Goal: Information Seeking & Learning: Learn about a topic

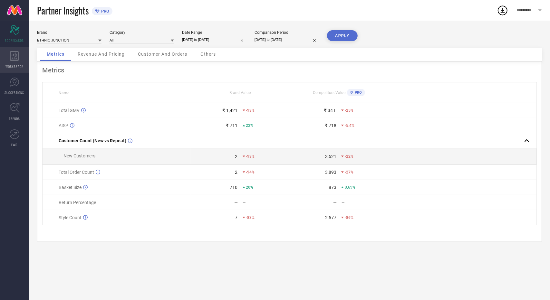
click at [8, 62] on div "WORKSPACE" at bounding box center [14, 60] width 29 height 26
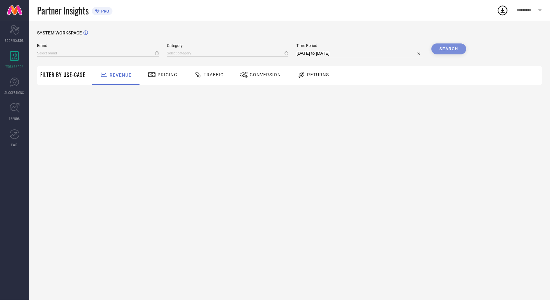
type input "ETHNIC JUNCTION"
type input "All"
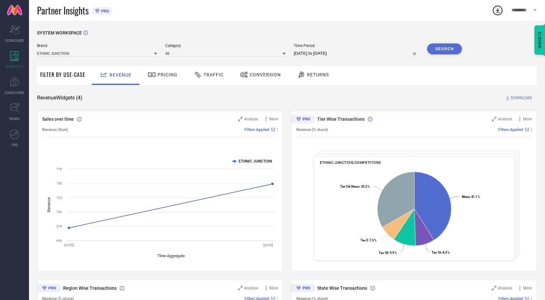
click at [312, 76] on span "Returns" at bounding box center [318, 74] width 22 height 5
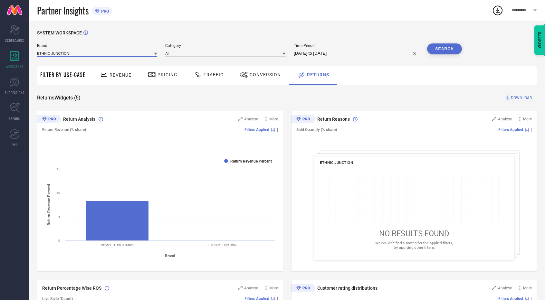
click at [72, 53] on input at bounding box center [97, 53] width 120 height 7
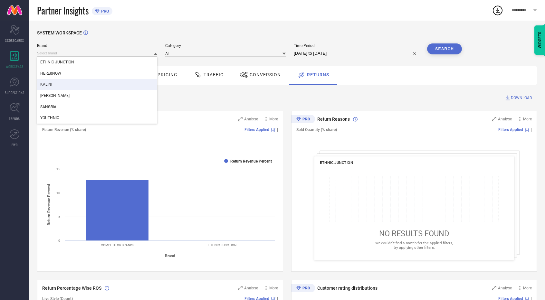
click at [65, 87] on div "KALINI" at bounding box center [97, 84] width 120 height 11
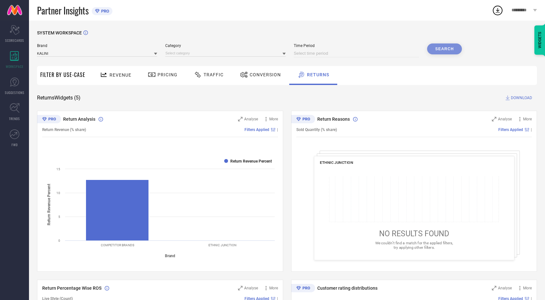
select select "7"
select select "2025"
select select "8"
select select "2025"
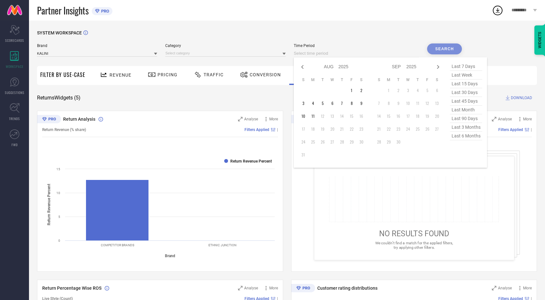
click at [356, 54] on input at bounding box center [356, 54] width 125 height 8
click at [305, 102] on td "3" at bounding box center [304, 104] width 10 height 10
type input "[DATE] to [DATE]"
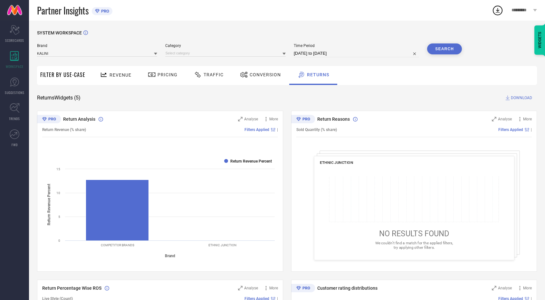
click at [440, 53] on button "Search" at bounding box center [444, 48] width 35 height 11
click at [223, 56] on input at bounding box center [225, 53] width 120 height 7
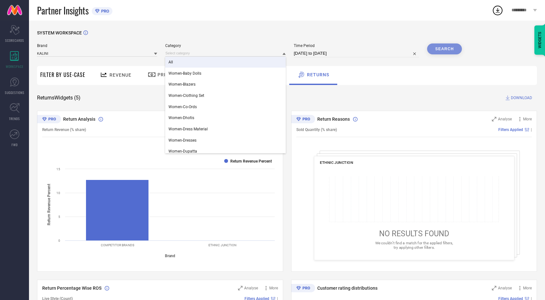
click at [202, 65] on div "All" at bounding box center [225, 62] width 120 height 11
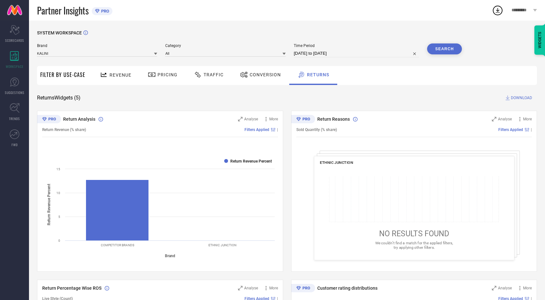
click at [445, 47] on button "Search" at bounding box center [444, 48] width 35 height 11
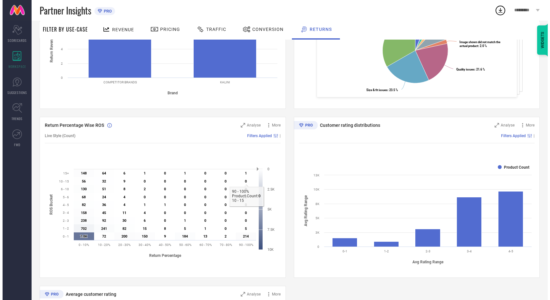
scroll to position [148, 0]
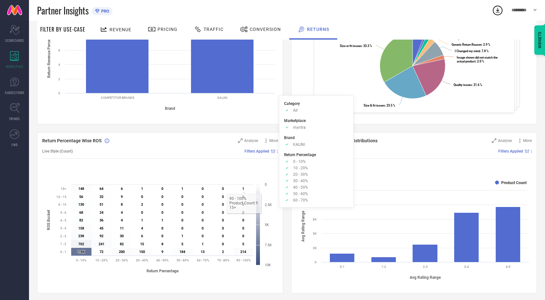
click at [264, 152] on span "Filters Applied" at bounding box center [256, 151] width 25 height 5
click at [249, 140] on span "Analyse" at bounding box center [251, 141] width 14 height 5
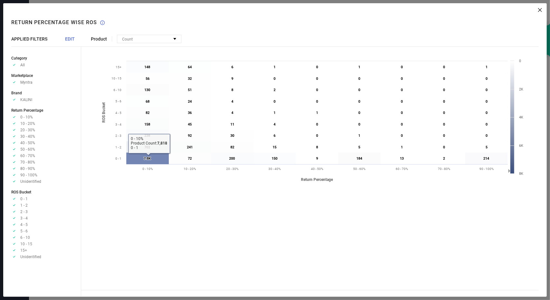
click at [144, 161] on icon at bounding box center [147, 159] width 43 height 12
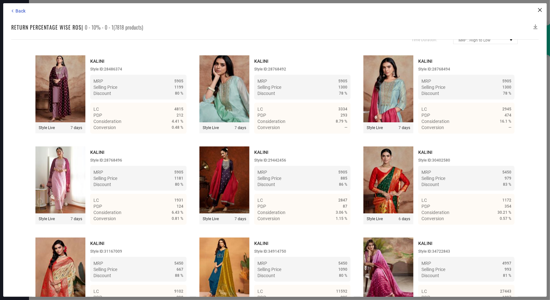
scroll to position [0, 0]
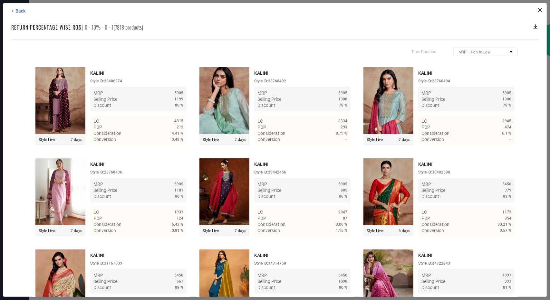
click at [535, 27] on icon at bounding box center [535, 26] width 4 height 5
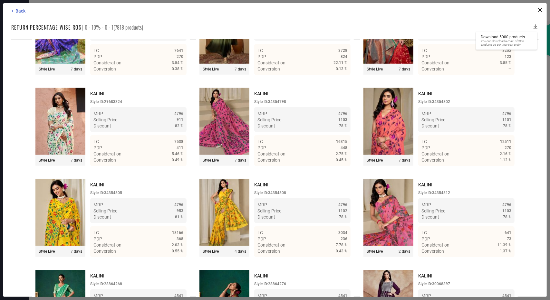
scroll to position [492, 0]
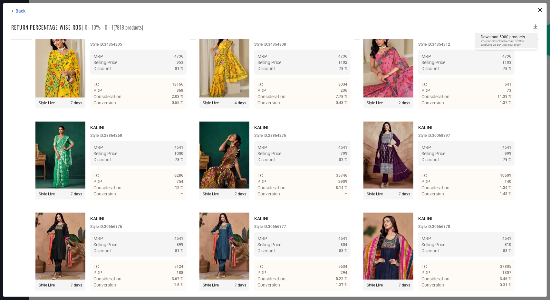
click at [501, 46] on span "You can download a max. of 5000 products as per your sort order" at bounding box center [507, 42] width 52 height 7
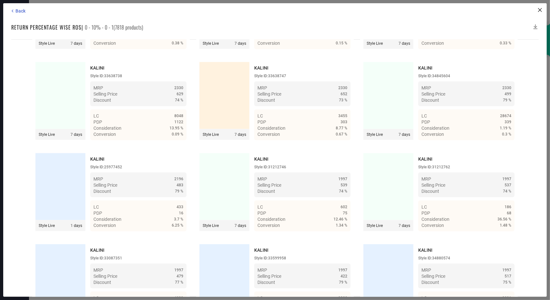
scroll to position [3915, 0]
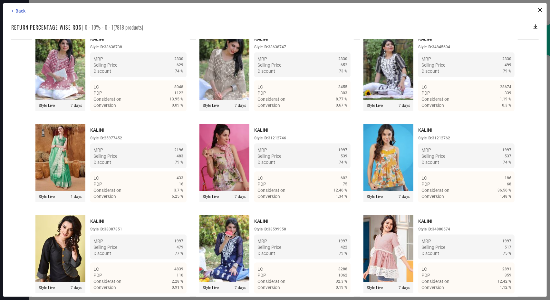
click at [536, 26] on icon at bounding box center [535, 27] width 6 height 6
click at [495, 43] on span "You can download a max. of 5000 products as per your sort order" at bounding box center [507, 42] width 52 height 7
click at [11, 10] on icon at bounding box center [13, 11] width 6 height 6
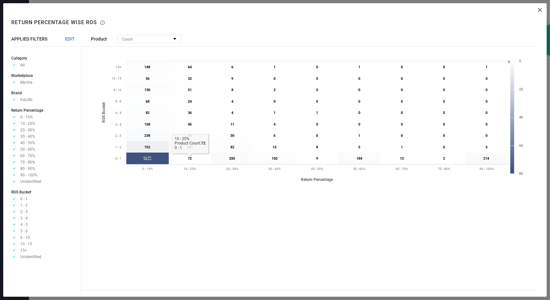
click at [191, 161] on icon at bounding box center [190, 159] width 42 height 12
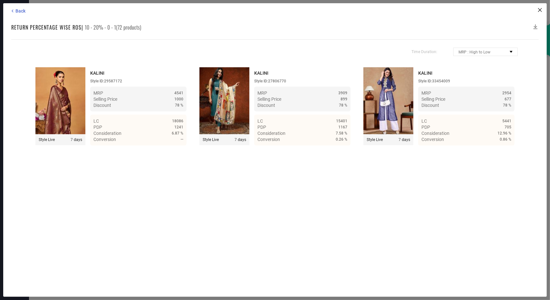
click at [531, 28] on div "Return Percentage Wise ROS | 10 - 20% - 0 - 1(72 products)" at bounding box center [274, 28] width 527 height 8
click at [535, 25] on icon at bounding box center [535, 27] width 6 height 6
click at [535, 32] on div "Back Return Percentage Wise ROS | 10 - 20% - 0 - 1(72 products) Time Duration: …" at bounding box center [274, 150] width 543 height 294
click at [534, 27] on icon at bounding box center [535, 27] width 6 height 6
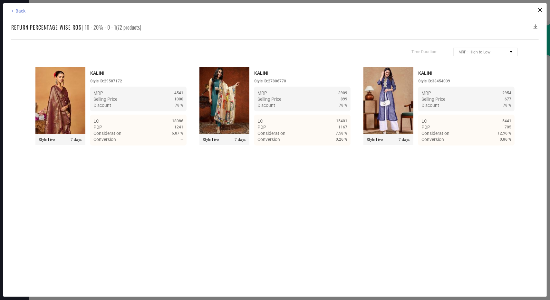
click at [15, 13] on span "Back" at bounding box center [20, 10] width 10 height 5
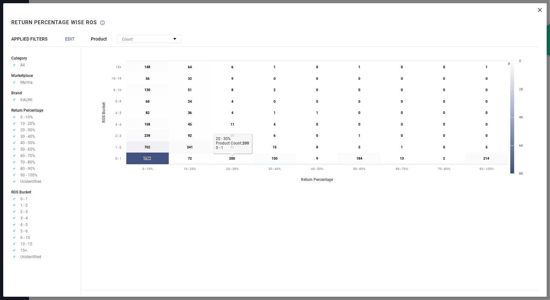
click at [231, 157] on text "200 ​ 200" at bounding box center [232, 159] width 6 height 4
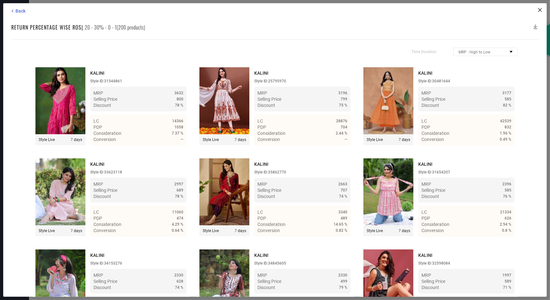
scroll to position [0, 0]
click at [536, 29] on icon at bounding box center [535, 27] width 6 height 6
click at [536, 26] on icon at bounding box center [535, 27] width 6 height 6
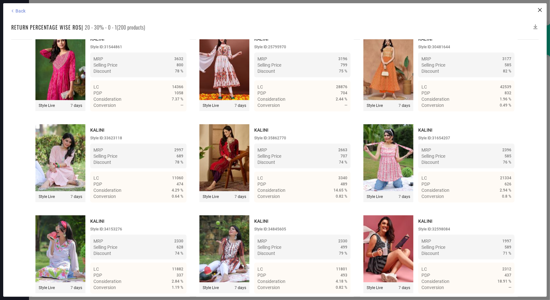
click at [21, 10] on span "Back" at bounding box center [20, 10] width 10 height 5
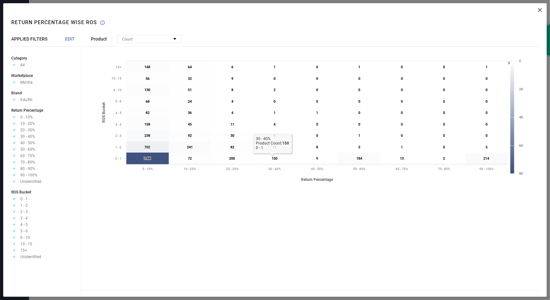
click at [269, 158] on icon at bounding box center [274, 159] width 42 height 12
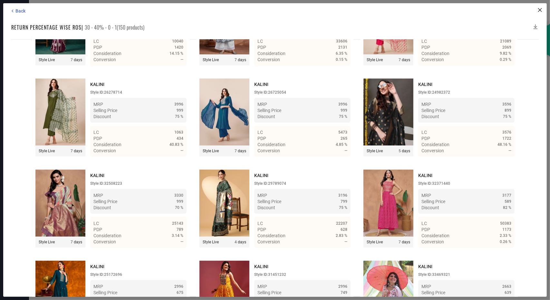
scroll to position [0, 0]
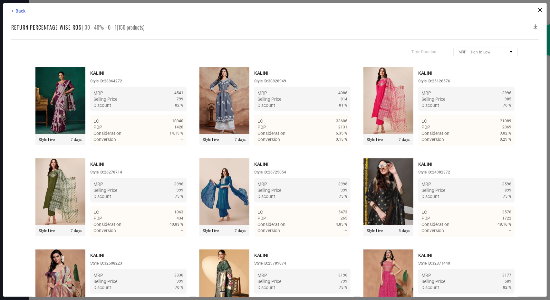
click at [538, 27] on icon at bounding box center [535, 27] width 6 height 6
click at [534, 25] on icon at bounding box center [535, 27] width 6 height 6
click at [14, 10] on icon at bounding box center [13, 11] width 6 height 6
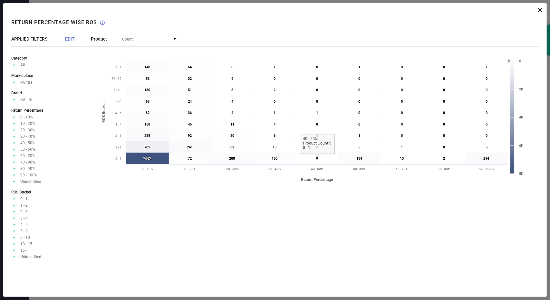
click at [313, 158] on icon at bounding box center [317, 159] width 43 height 12
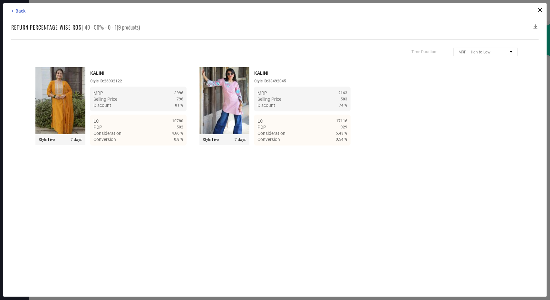
click at [535, 27] on icon at bounding box center [535, 26] width 4 height 5
click at [535, 26] on icon at bounding box center [535, 27] width 6 height 6
click at [17, 10] on span "Back" at bounding box center [20, 10] width 10 height 5
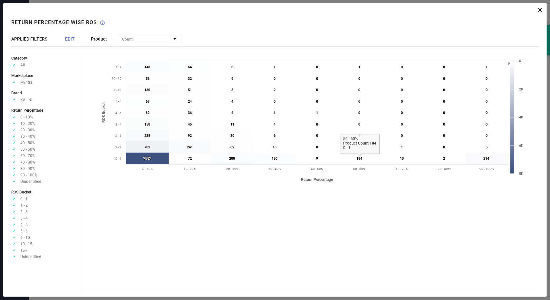
click at [354, 158] on icon at bounding box center [359, 159] width 42 height 12
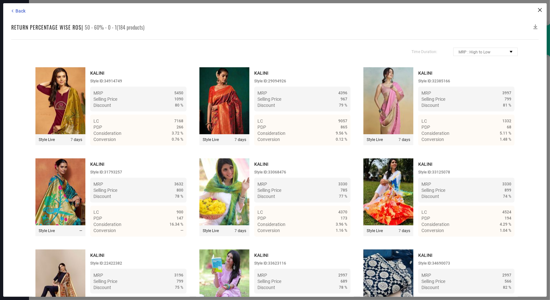
click at [536, 26] on icon at bounding box center [535, 27] width 6 height 6
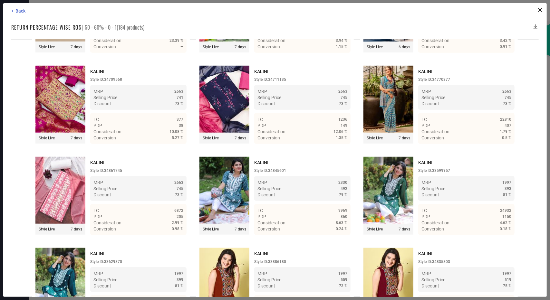
scroll to position [314, 0]
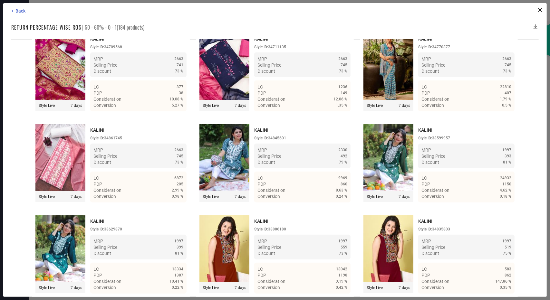
click at [536, 27] on icon at bounding box center [535, 26] width 4 height 5
click at [25, 9] on span "Back" at bounding box center [20, 10] width 10 height 5
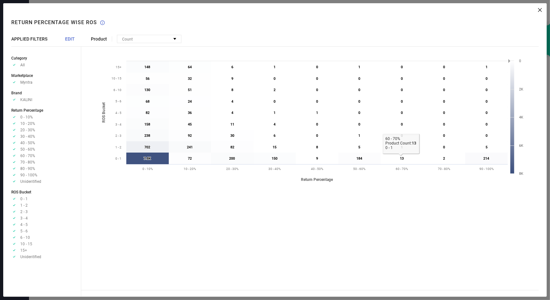
click at [396, 158] on icon at bounding box center [401, 159] width 43 height 12
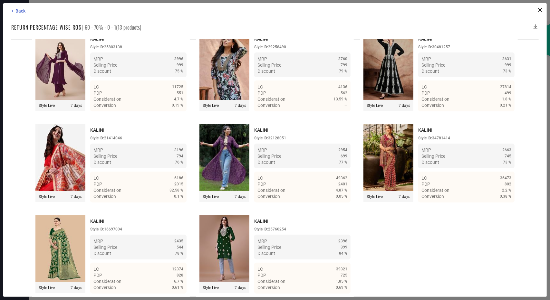
scroll to position [0, 0]
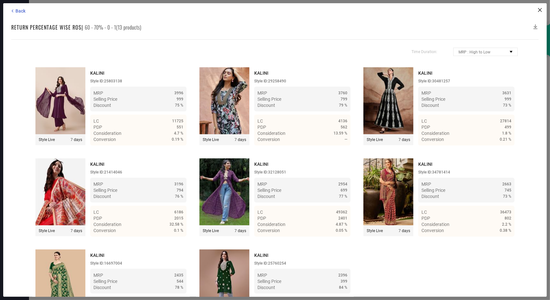
click at [536, 27] on icon at bounding box center [535, 27] width 6 height 6
click at [535, 28] on icon at bounding box center [535, 27] width 6 height 6
click at [24, 11] on span "Back" at bounding box center [20, 10] width 10 height 5
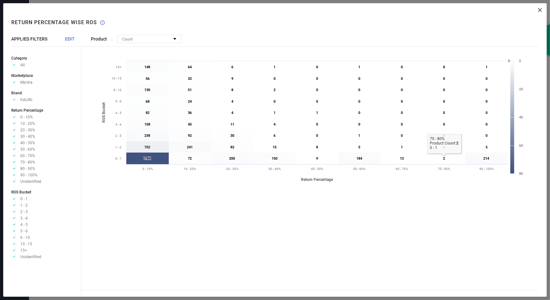
click at [441, 159] on icon at bounding box center [444, 159] width 42 height 12
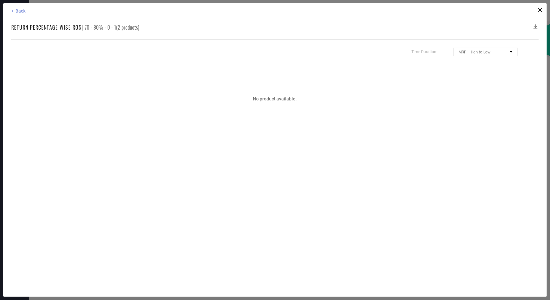
click at [15, 11] on icon at bounding box center [13, 11] width 6 height 6
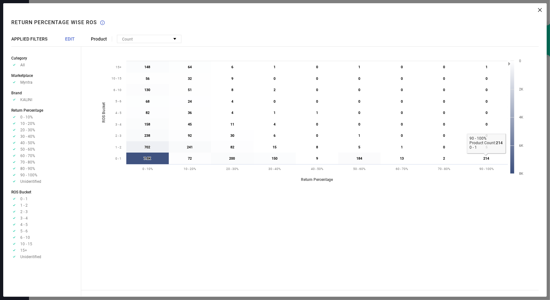
click at [490, 158] on icon at bounding box center [486, 159] width 43 height 12
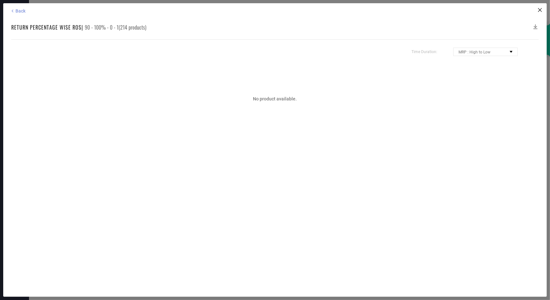
click at [19, 13] on span "Back" at bounding box center [20, 10] width 10 height 5
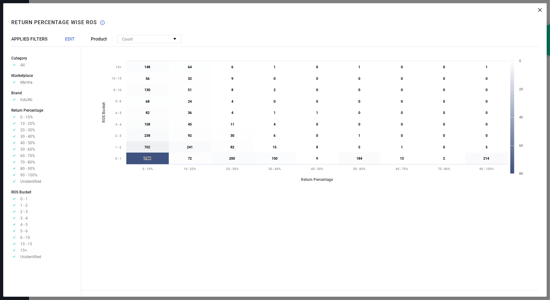
click at [538, 12] on div "Product Count Percentage Created with Highcharts 9.3.3 Return Percentage ROS Bu…" at bounding box center [313, 150] width 465 height 294
click at [540, 9] on icon at bounding box center [540, 10] width 4 height 4
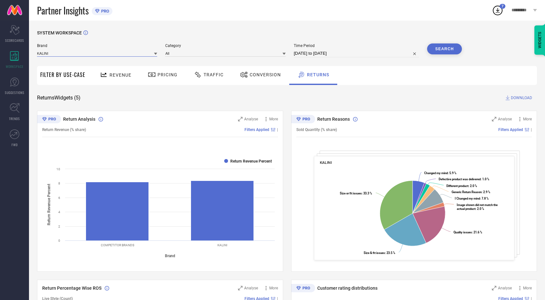
click at [73, 53] on input at bounding box center [97, 53] width 120 height 7
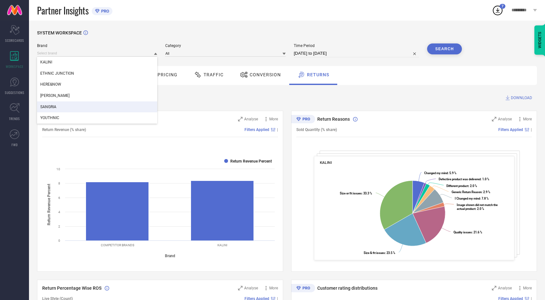
click at [62, 110] on div "SANGRIA" at bounding box center [97, 106] width 120 height 11
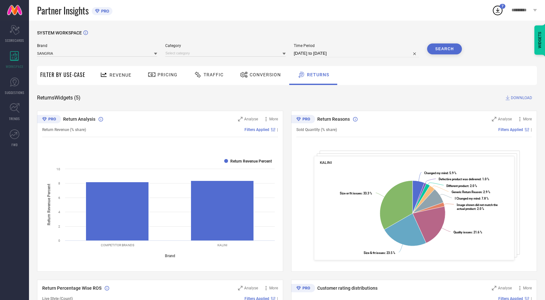
click at [246, 47] on span "Category" at bounding box center [225, 45] width 120 height 5
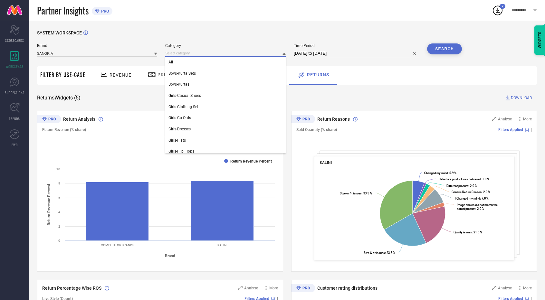
click at [236, 50] on input at bounding box center [225, 53] width 120 height 7
click at [206, 63] on div "All" at bounding box center [225, 62] width 120 height 11
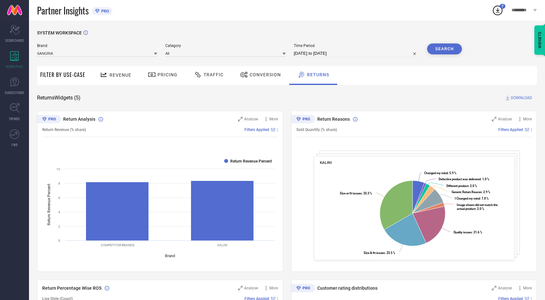
click at [442, 45] on button "Search" at bounding box center [444, 48] width 35 height 11
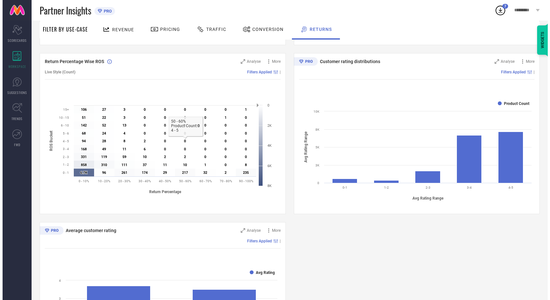
scroll to position [225, 0]
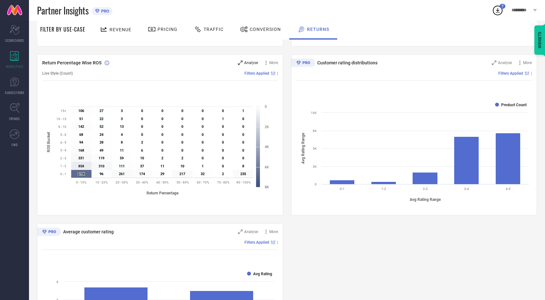
click at [248, 62] on span "Analyse" at bounding box center [251, 63] width 14 height 5
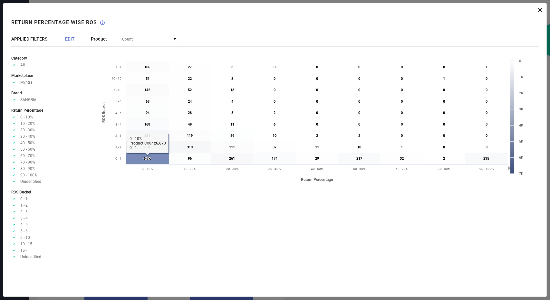
click at [150, 159] on text "6.7K ​ 6.7K" at bounding box center [147, 159] width 7 height 4
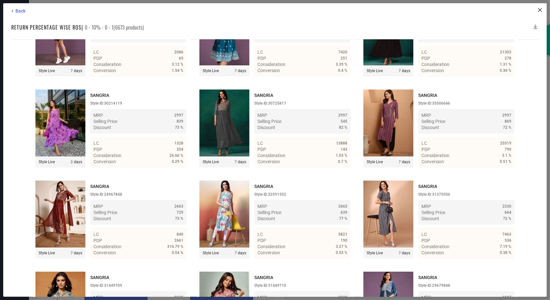
scroll to position [1607, 0]
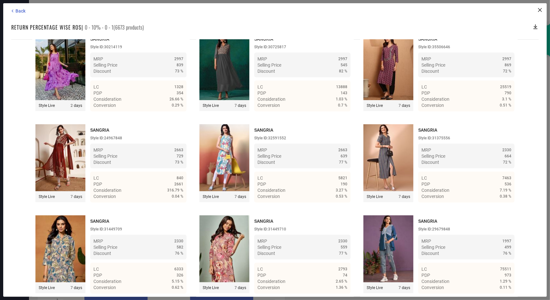
click at [536, 26] on icon at bounding box center [535, 27] width 6 height 6
click at [508, 138] on div "Style ID: 31375556" at bounding box center [466, 138] width 96 height 5
click at [535, 26] on icon at bounding box center [535, 27] width 6 height 6
click at [493, 36] on span "Download 5000 products" at bounding box center [507, 37] width 52 height 5
click at [533, 25] on icon at bounding box center [535, 27] width 6 height 6
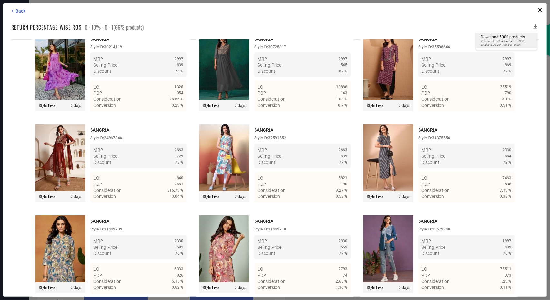
click at [492, 35] on span "Download 5000 products" at bounding box center [507, 37] width 52 height 5
click at [24, 12] on span "Back" at bounding box center [20, 10] width 10 height 5
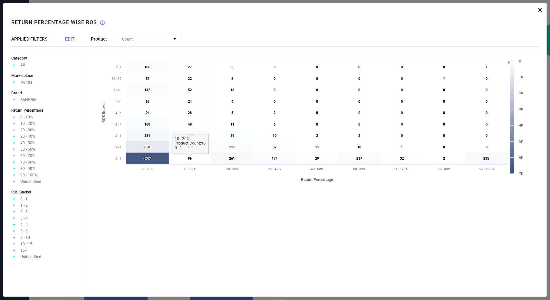
click at [189, 158] on text "96 ​ 96" at bounding box center [190, 159] width 4 height 4
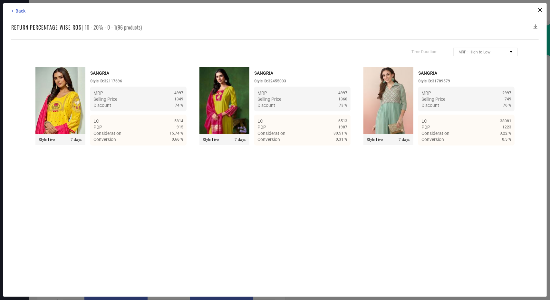
click at [535, 28] on icon at bounding box center [535, 27] width 6 height 6
click at [535, 25] on icon at bounding box center [535, 26] width 4 height 5
click at [15, 12] on span "Back" at bounding box center [20, 10] width 10 height 5
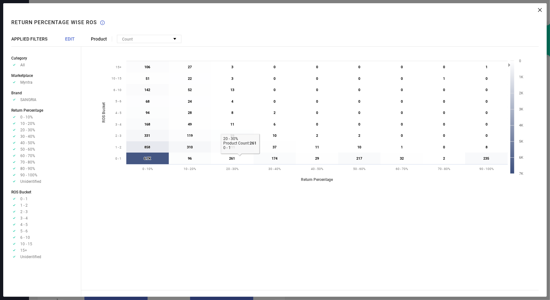
click at [233, 157] on text "261 ​ 261" at bounding box center [232, 159] width 6 height 4
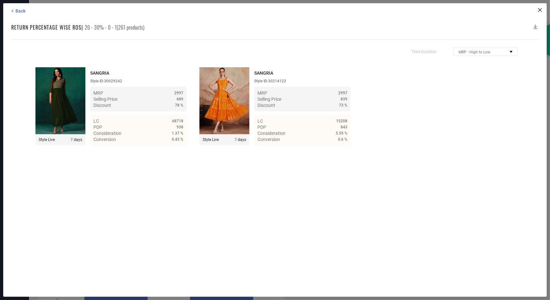
click at [537, 29] on icon at bounding box center [535, 27] width 6 height 6
click at [536, 25] on icon at bounding box center [535, 27] width 6 height 6
click at [535, 27] on icon at bounding box center [535, 26] width 4 height 5
click at [24, 10] on span "Back" at bounding box center [20, 10] width 10 height 5
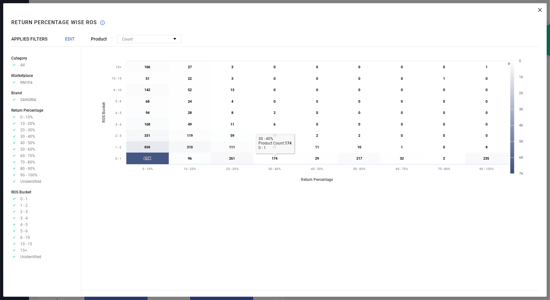
click at [272, 160] on text "174 ​ 174" at bounding box center [275, 159] width 6 height 4
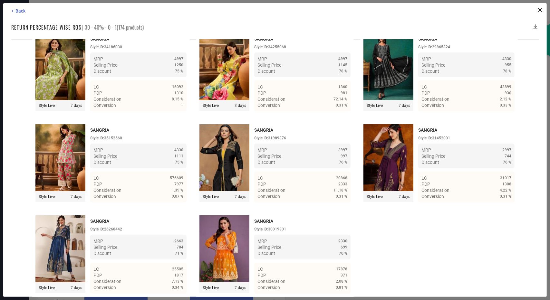
scroll to position [0, 0]
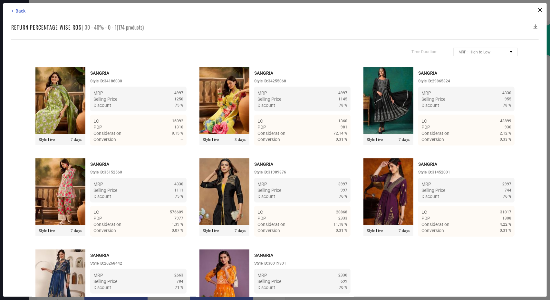
click at [535, 26] on icon at bounding box center [535, 27] width 6 height 6
click at [535, 29] on icon at bounding box center [535, 26] width 4 height 5
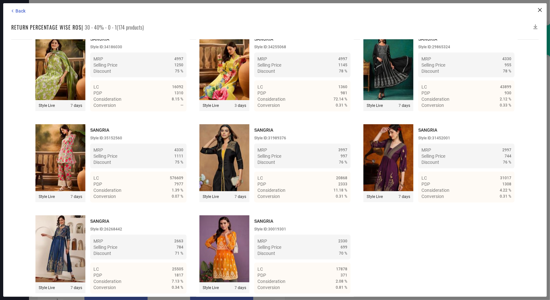
scroll to position [37, 0]
click at [21, 12] on span "Back" at bounding box center [20, 10] width 10 height 5
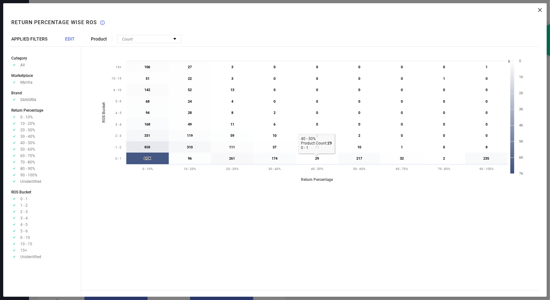
click at [316, 160] on text "29 ​ 29" at bounding box center [317, 159] width 4 height 4
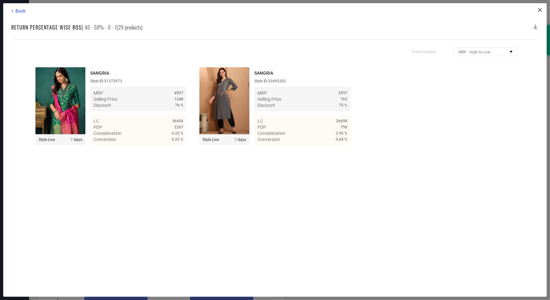
click at [534, 28] on icon at bounding box center [535, 27] width 6 height 6
click at [21, 12] on span "Back" at bounding box center [20, 10] width 10 height 5
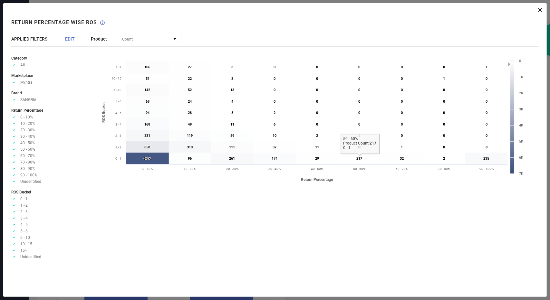
click at [361, 155] on icon at bounding box center [359, 159] width 42 height 12
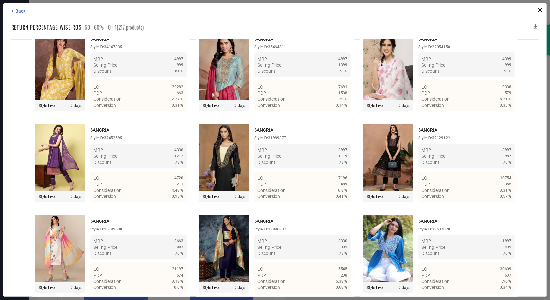
scroll to position [0, 0]
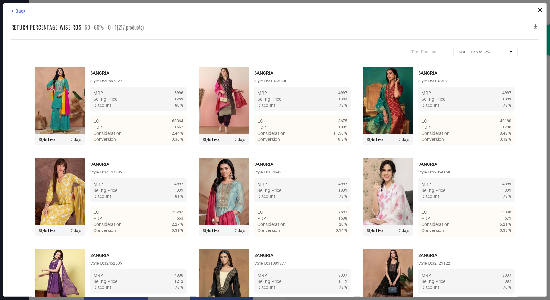
click at [535, 27] on icon at bounding box center [535, 27] width 6 height 6
click at [535, 28] on icon at bounding box center [535, 27] width 6 height 6
click at [18, 11] on span "Back" at bounding box center [20, 10] width 10 height 5
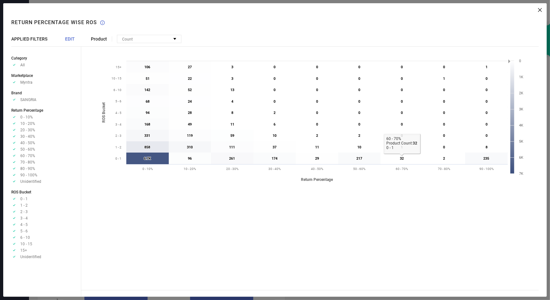
click at [400, 158] on text "32 ​ 32" at bounding box center [402, 159] width 4 height 4
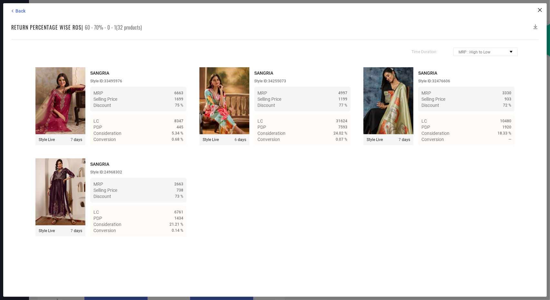
click at [536, 28] on icon at bounding box center [535, 27] width 6 height 6
click at [536, 29] on icon at bounding box center [535, 26] width 4 height 5
click at [23, 12] on span "Back" at bounding box center [20, 10] width 10 height 5
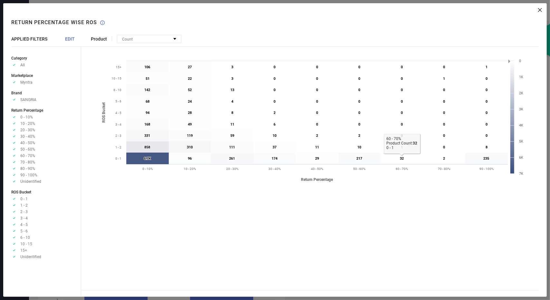
click at [406, 160] on icon at bounding box center [401, 159] width 43 height 12
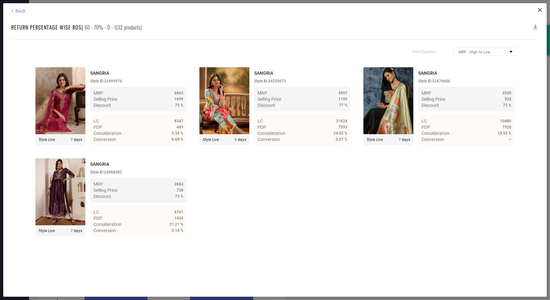
click at [23, 11] on span "Back" at bounding box center [20, 10] width 10 height 5
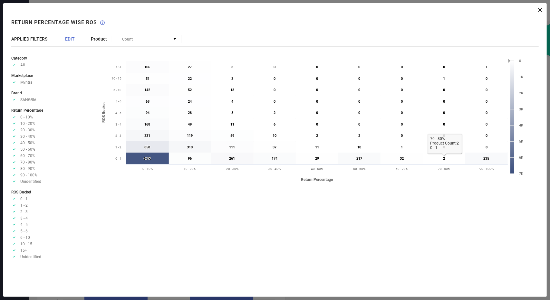
click at [444, 158] on text "2 ​ 2" at bounding box center [444, 159] width 2 height 4
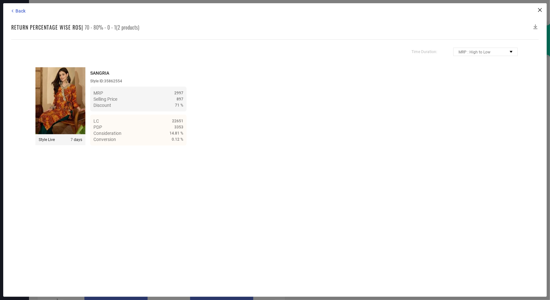
click at [533, 26] on icon at bounding box center [535, 27] width 6 height 6
click at [17, 9] on span "Back" at bounding box center [20, 10] width 10 height 5
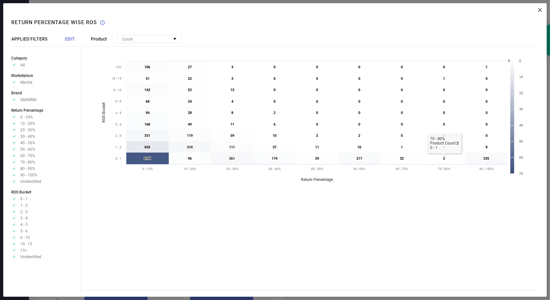
click at [442, 160] on icon at bounding box center [444, 159] width 42 height 12
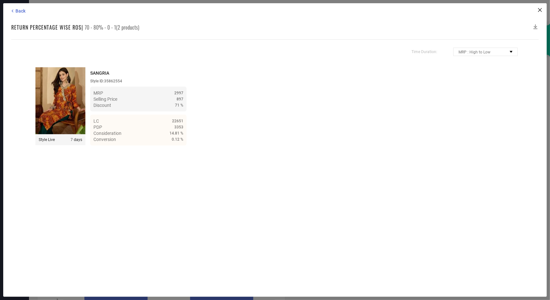
click at [537, 26] on icon at bounding box center [535, 27] width 6 height 6
click at [18, 12] on span "Back" at bounding box center [20, 10] width 10 height 5
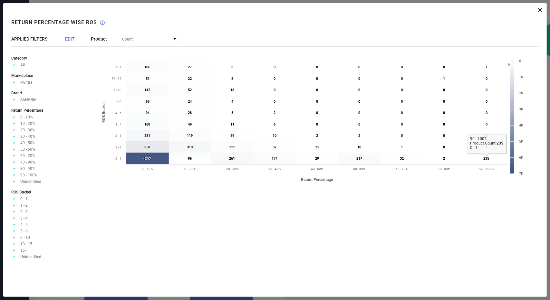
click at [491, 159] on icon at bounding box center [486, 159] width 43 height 12
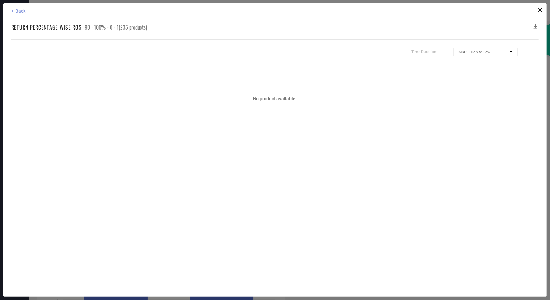
click at [21, 11] on span "Back" at bounding box center [20, 10] width 10 height 5
